Goal: Task Accomplishment & Management: Use online tool/utility

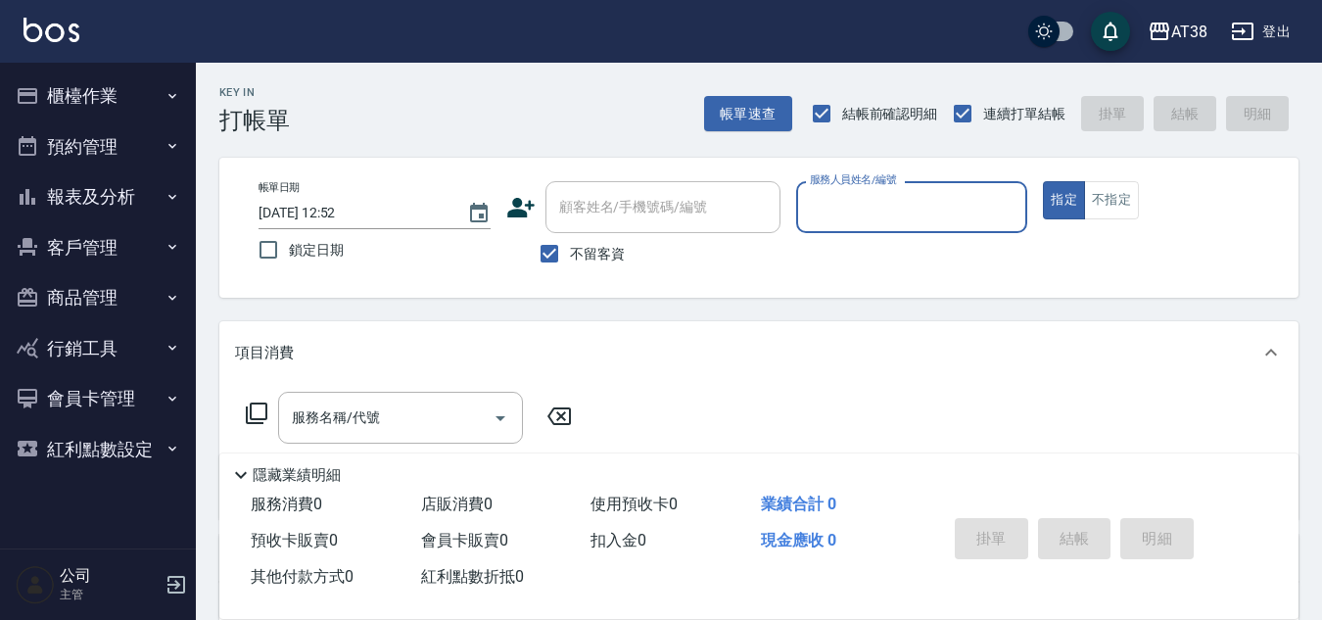
click at [68, 101] on button "櫃檯作業" at bounding box center [98, 96] width 180 height 51
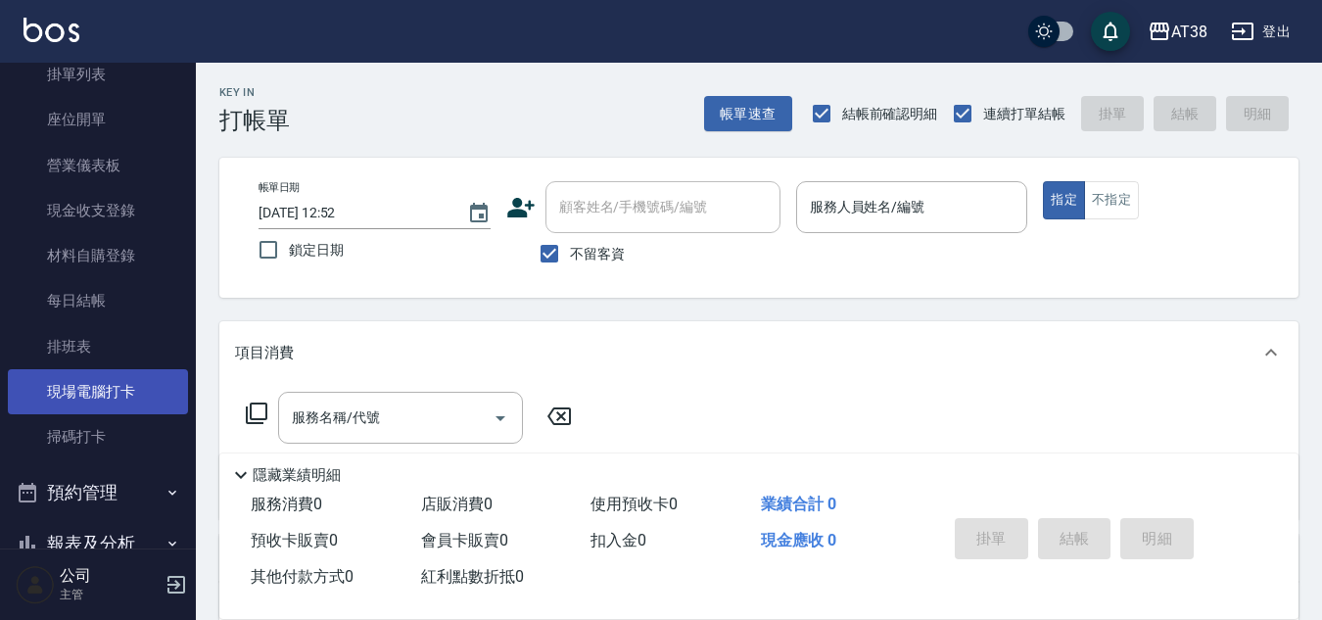
scroll to position [196, 0]
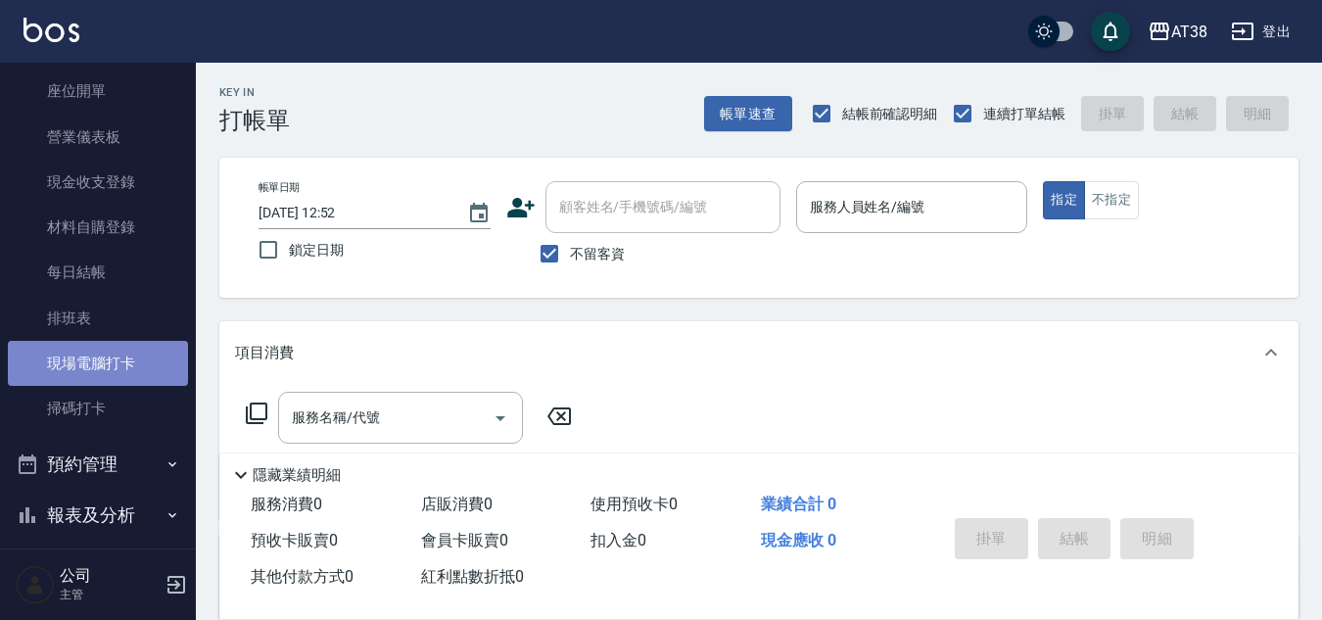
click at [104, 359] on link "現場電腦打卡" at bounding box center [98, 363] width 180 height 45
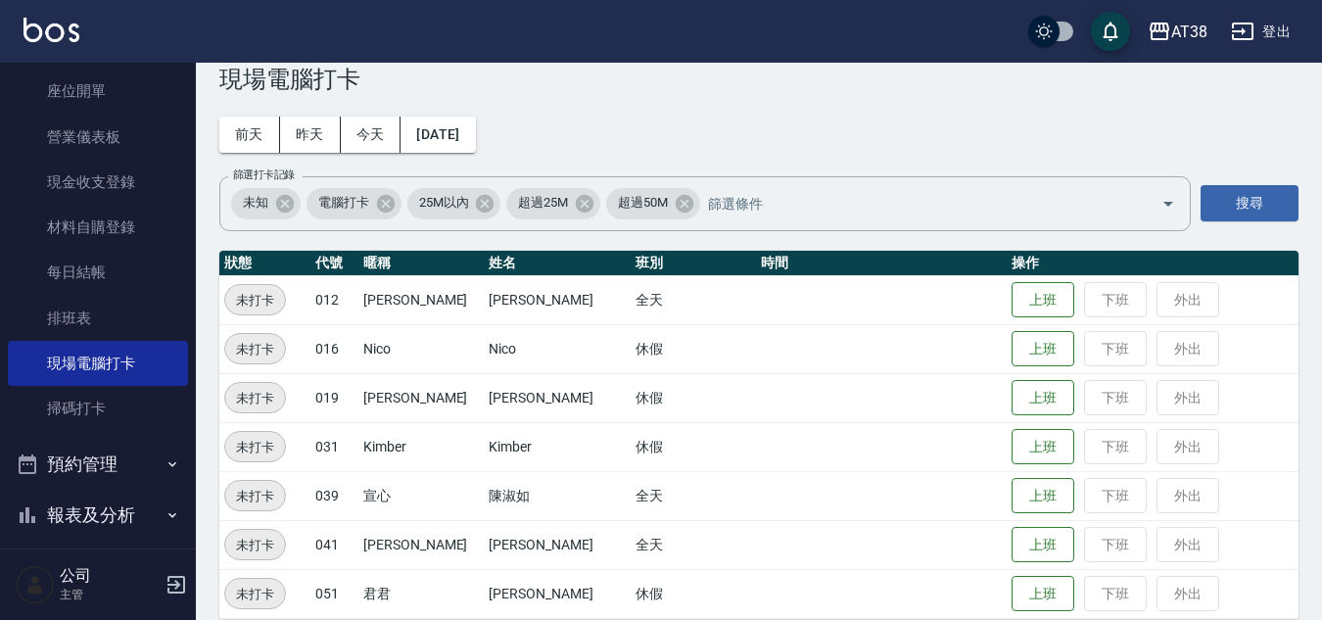
scroll to position [64, 0]
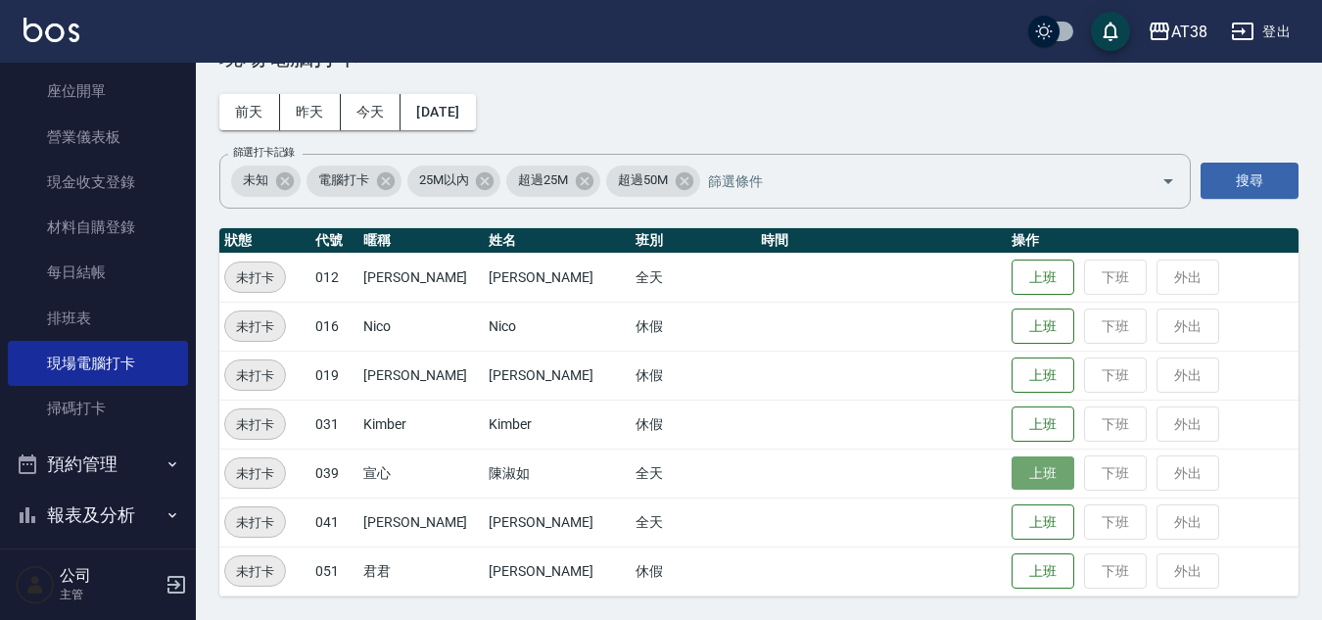
click at [1012, 468] on button "上班" at bounding box center [1043, 473] width 63 height 34
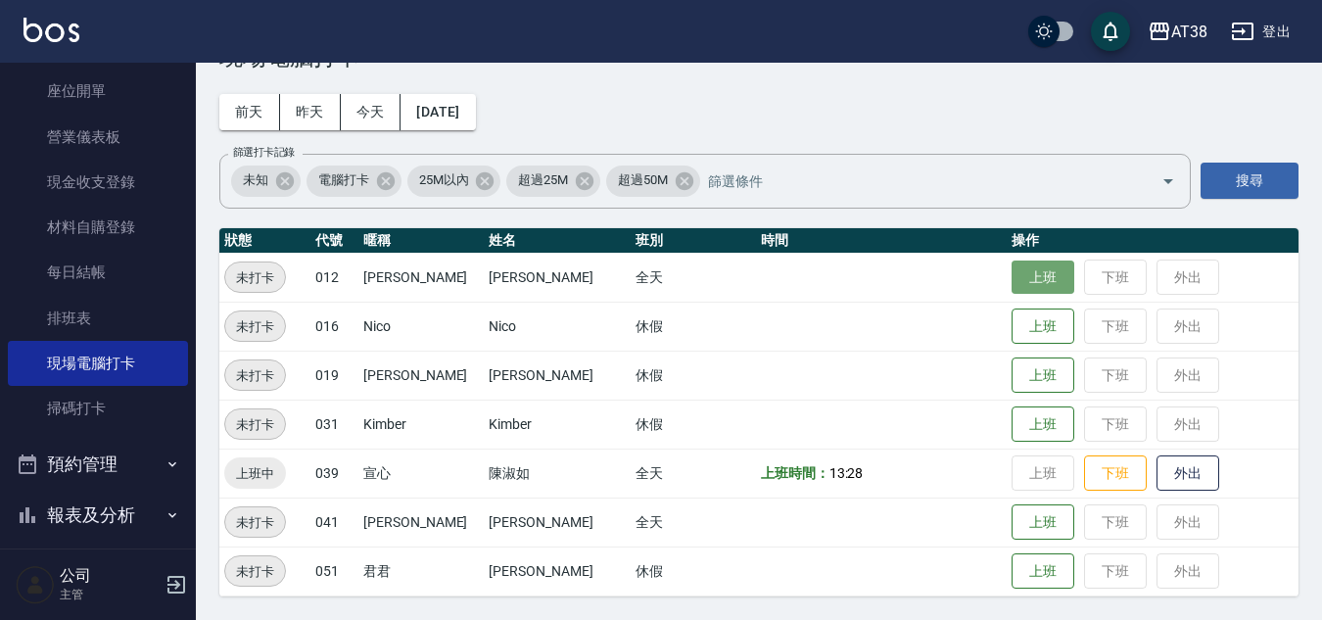
click at [1015, 273] on button "上班" at bounding box center [1043, 278] width 63 height 34
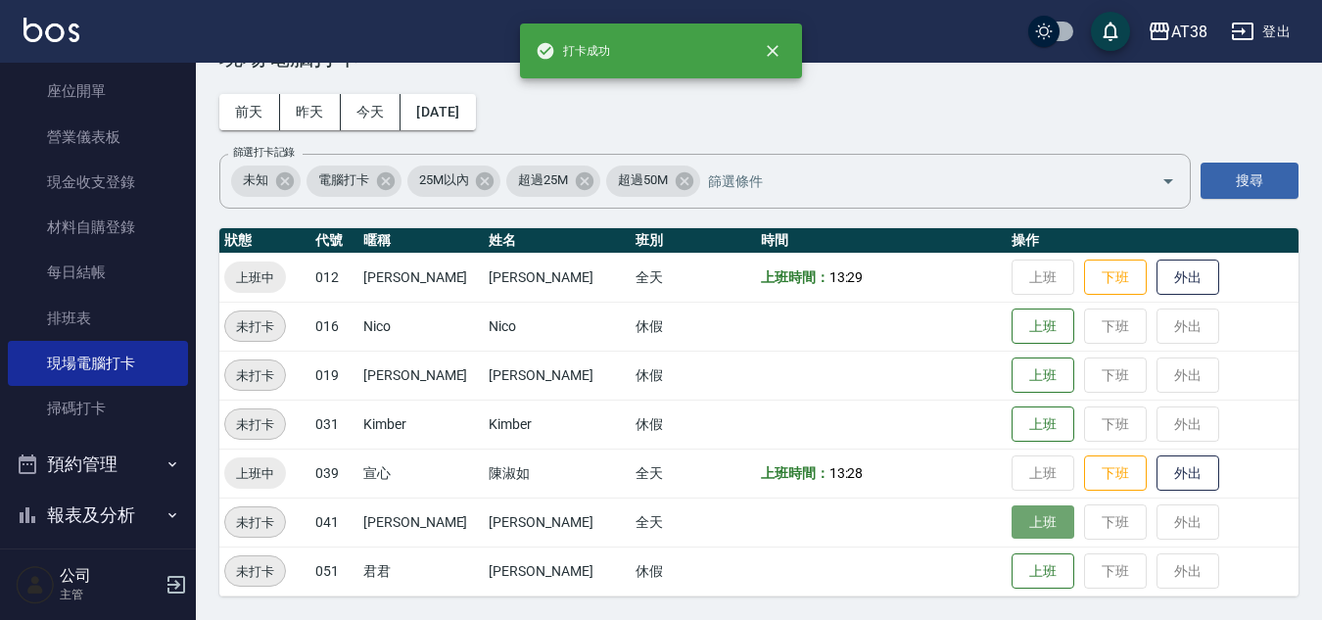
click at [1039, 526] on button "上班" at bounding box center [1043, 522] width 63 height 34
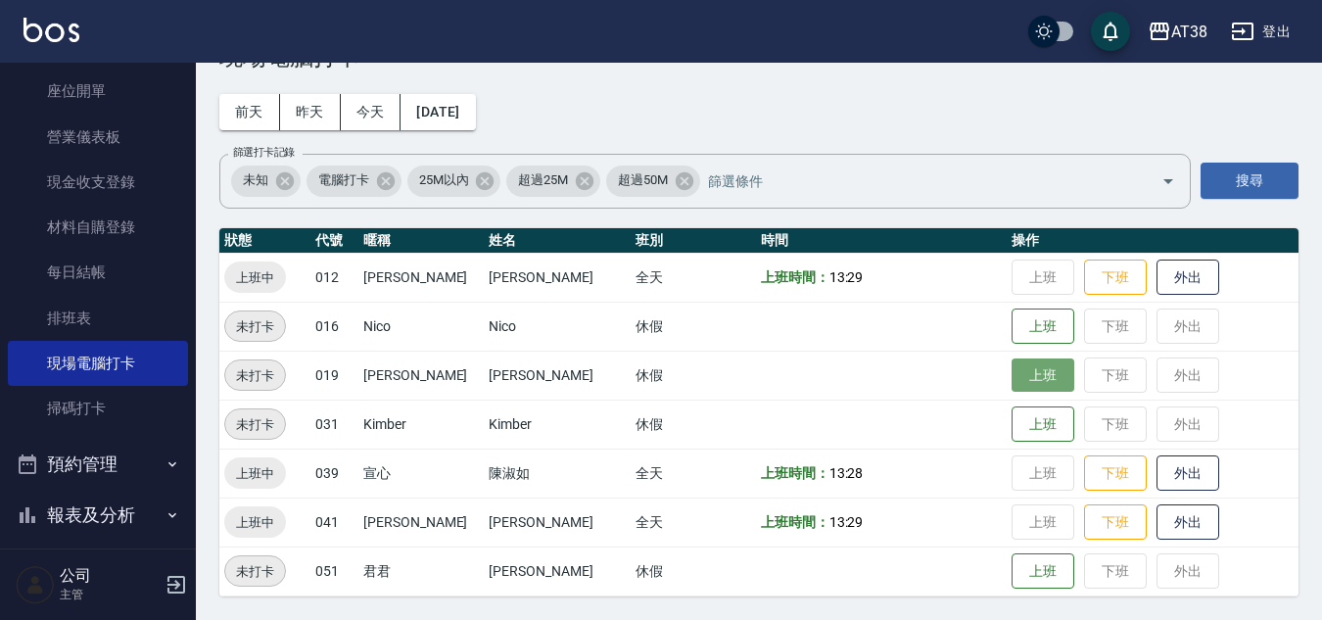
click at [1040, 384] on button "上班" at bounding box center [1043, 375] width 63 height 34
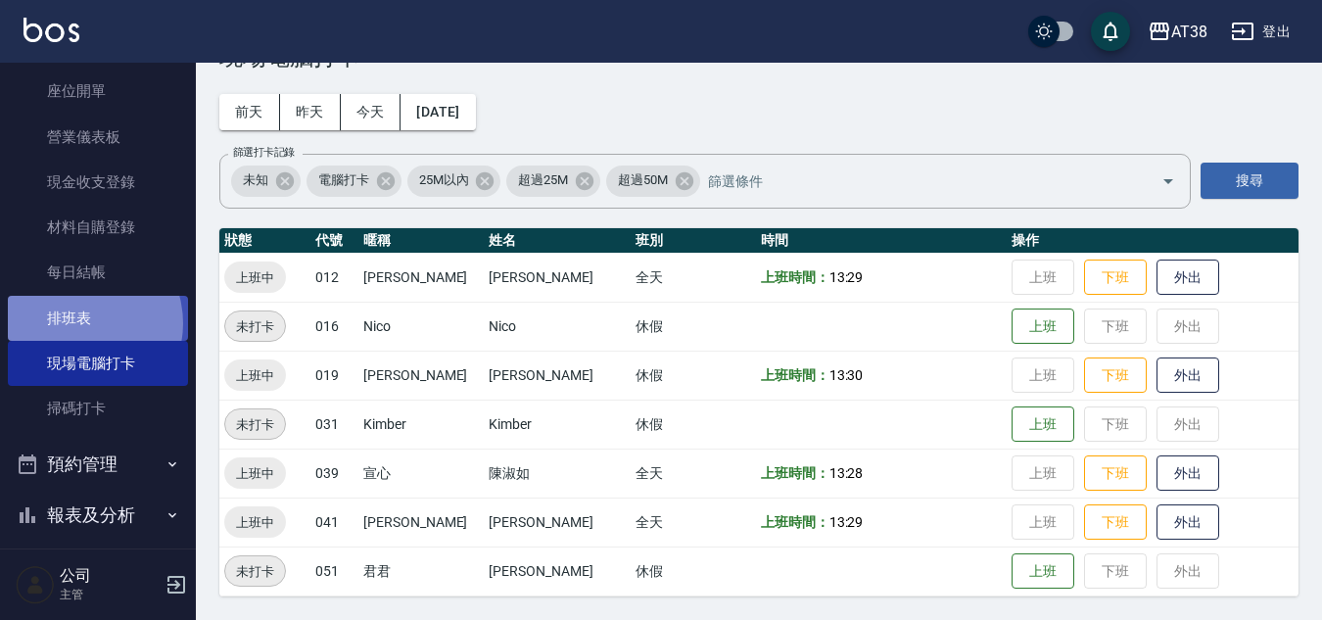
click at [78, 322] on link "排班表" at bounding box center [98, 318] width 180 height 45
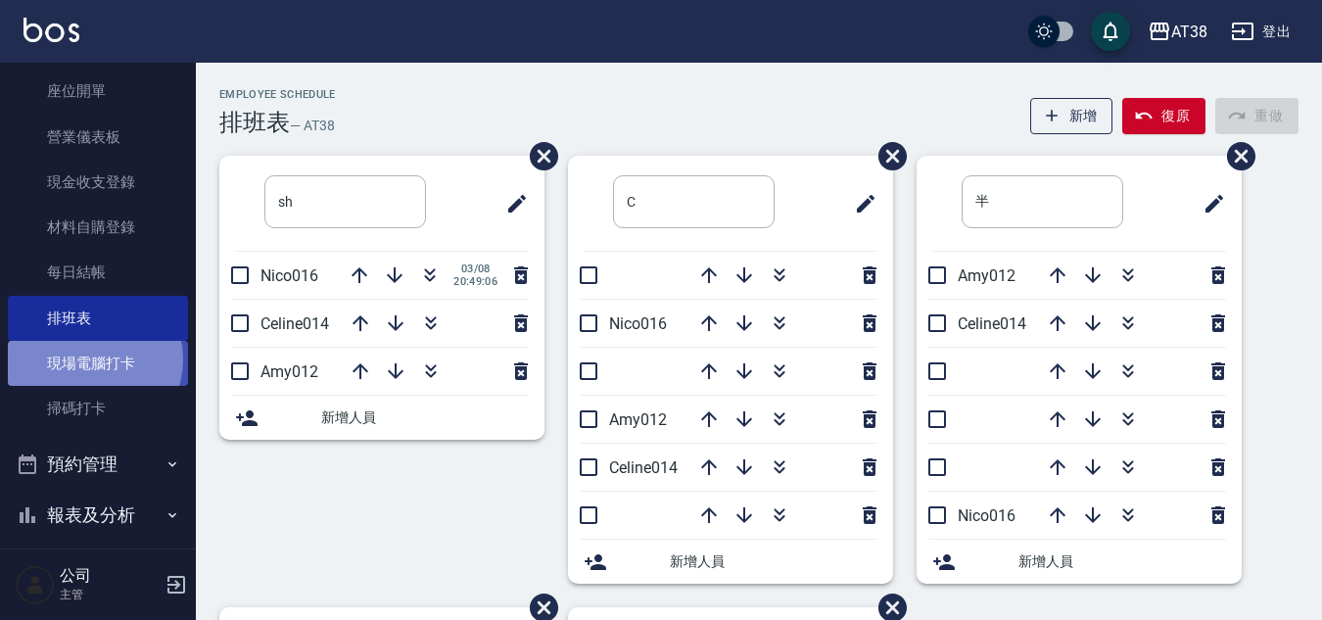
click at [88, 359] on link "現場電腦打卡" at bounding box center [98, 363] width 180 height 45
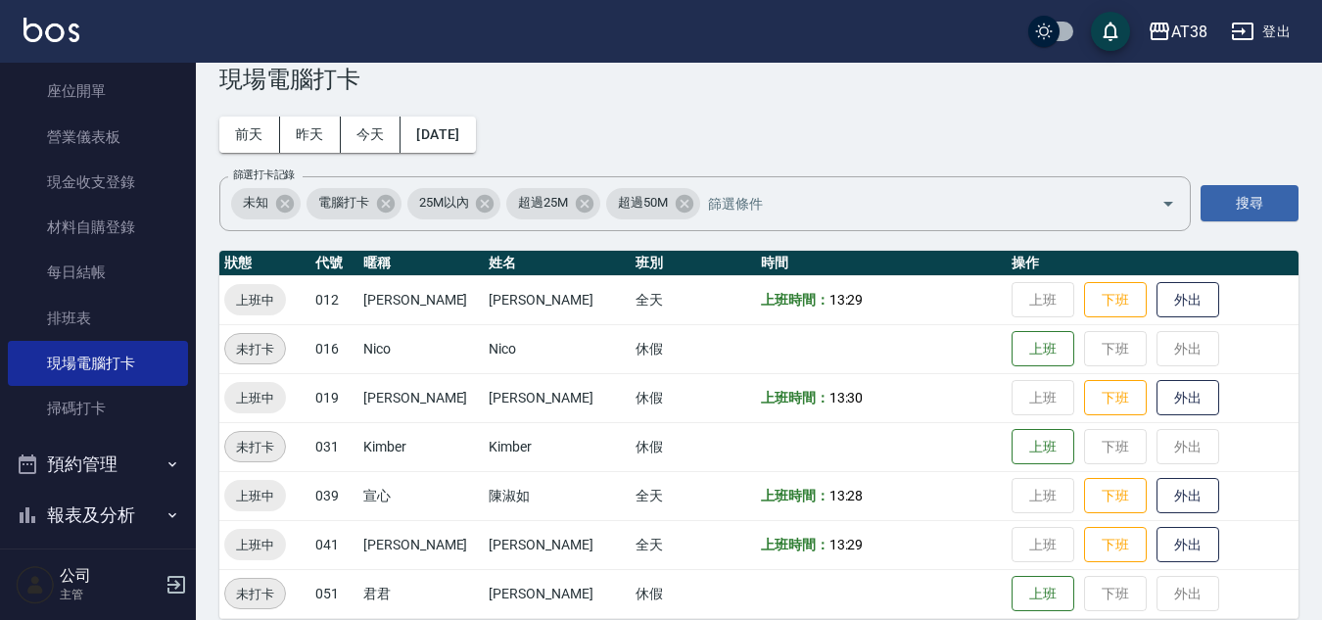
scroll to position [64, 0]
